Goal: Use online tool/utility: Utilize a website feature to perform a specific function

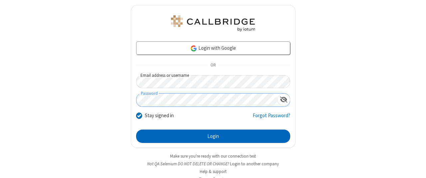
click at [211, 135] on button "Login" at bounding box center [213, 135] width 154 height 13
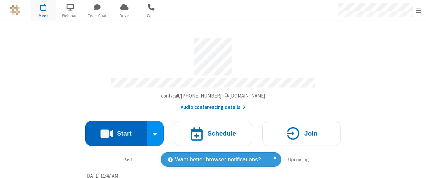
click at [114, 131] on button "Start" at bounding box center [116, 133] width 62 height 25
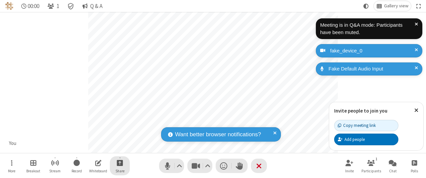
click at [120, 162] on span "Start sharing" at bounding box center [120, 162] width 6 height 8
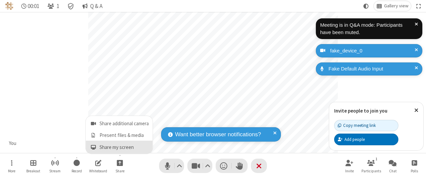
click at [93, 147] on span "Share my screen" at bounding box center [94, 147] width 8 height 6
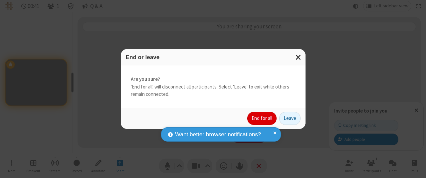
click at [263, 118] on button "End for all" at bounding box center [262, 118] width 29 height 13
